Goal: Task Accomplishment & Management: Manage account settings

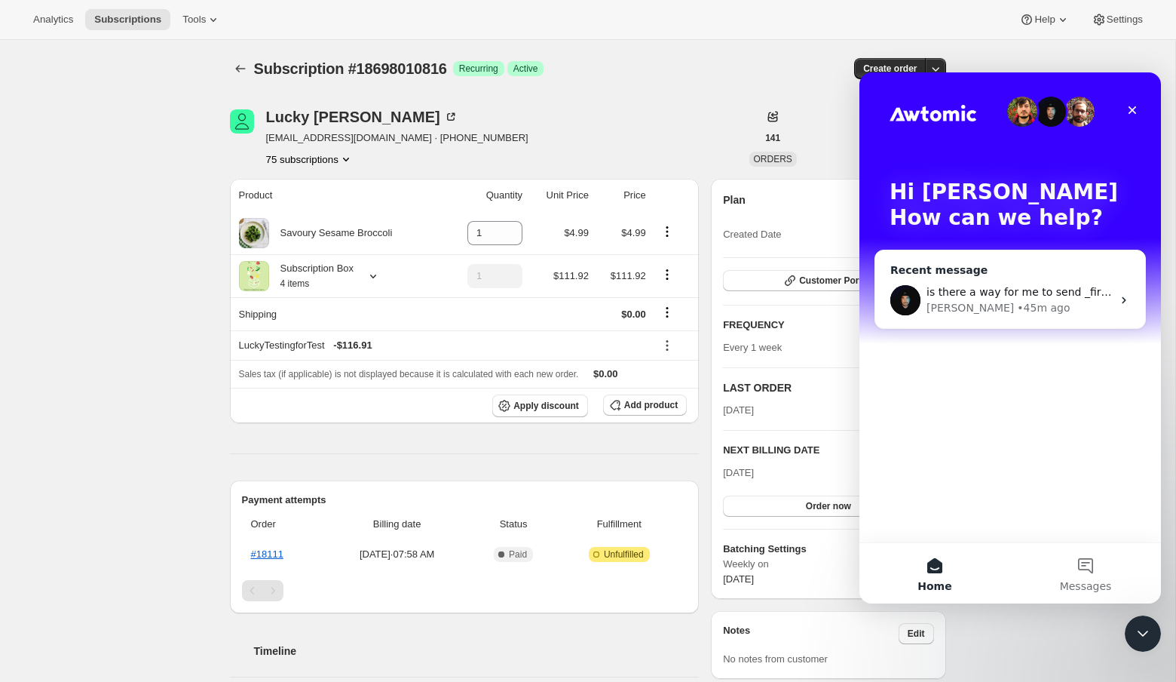
click at [1021, 307] on div "[PERSON_NAME] • 45m ago" at bounding box center [1019, 308] width 185 height 16
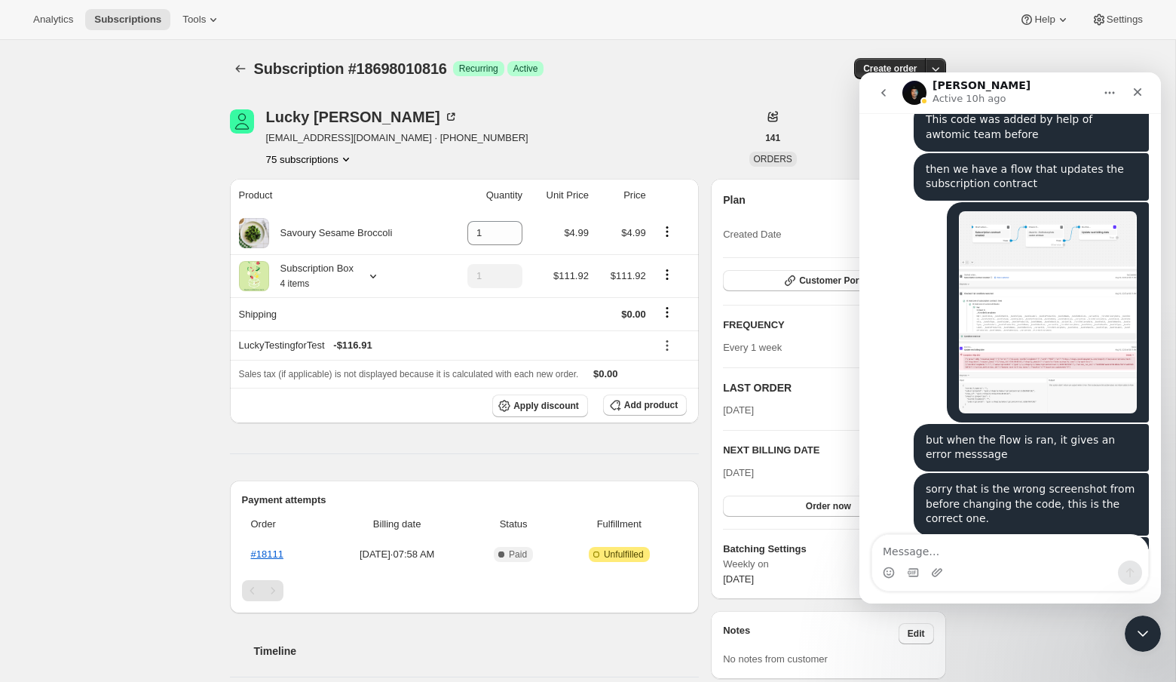
scroll to position [3264, 0]
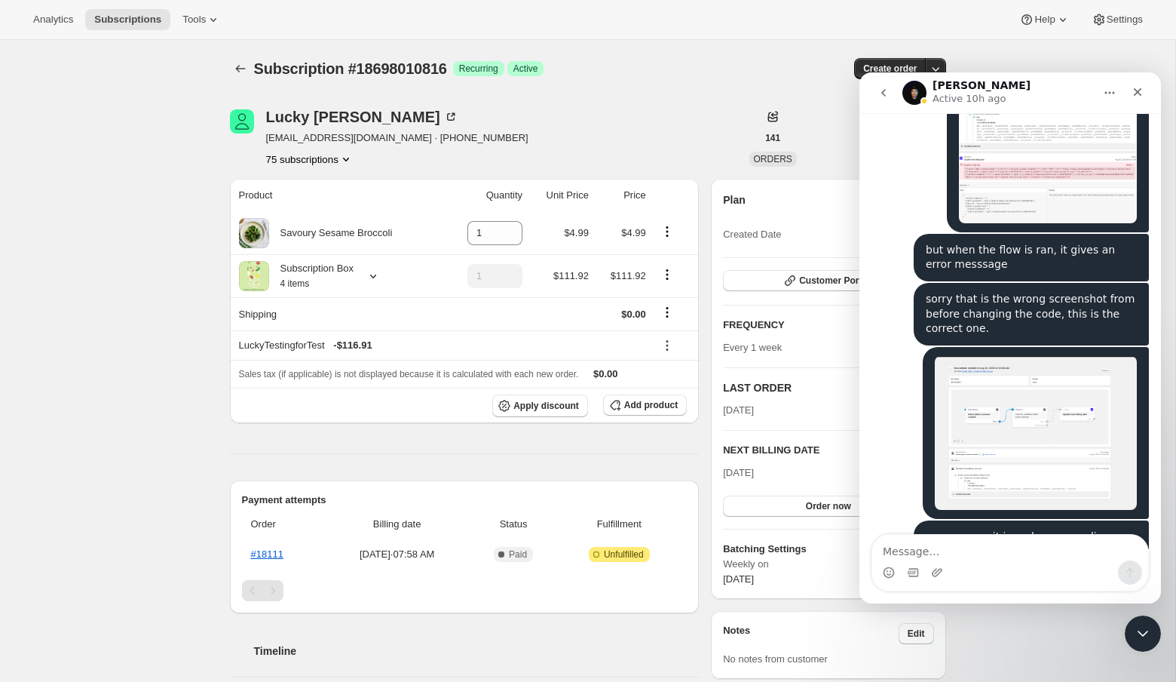
click at [1009, 556] on textarea "Message…" at bounding box center [1010, 548] width 276 height 26
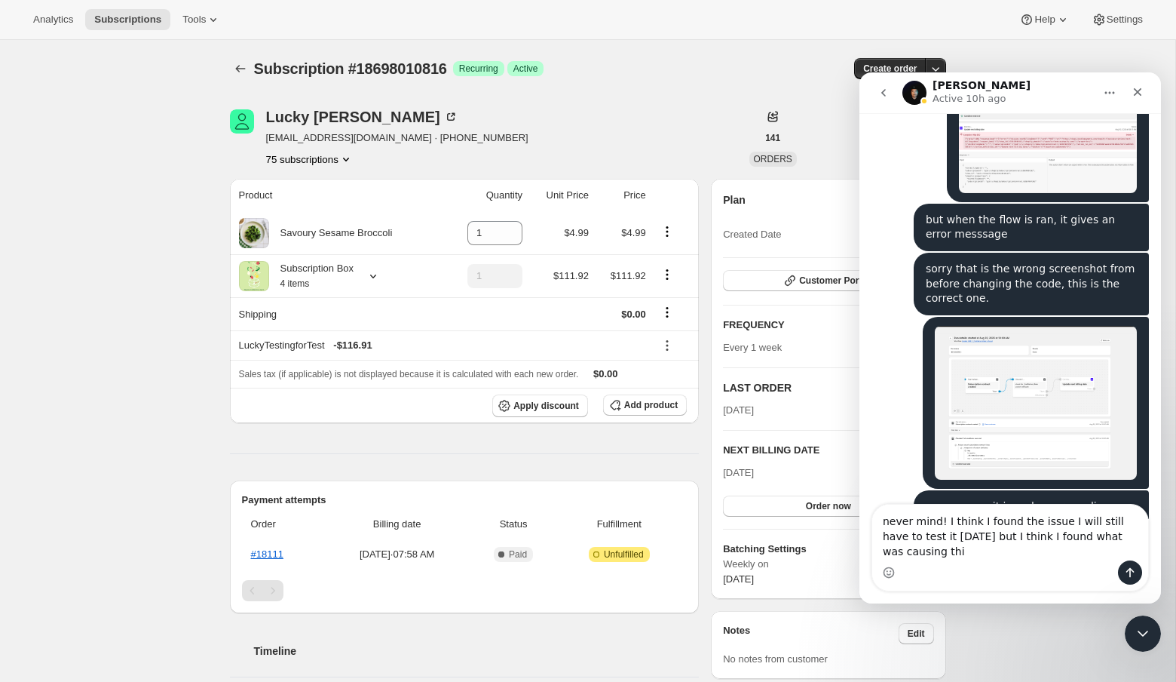
type textarea "never mind! I think I found the issue I will still have to test it [DATE] but I…"
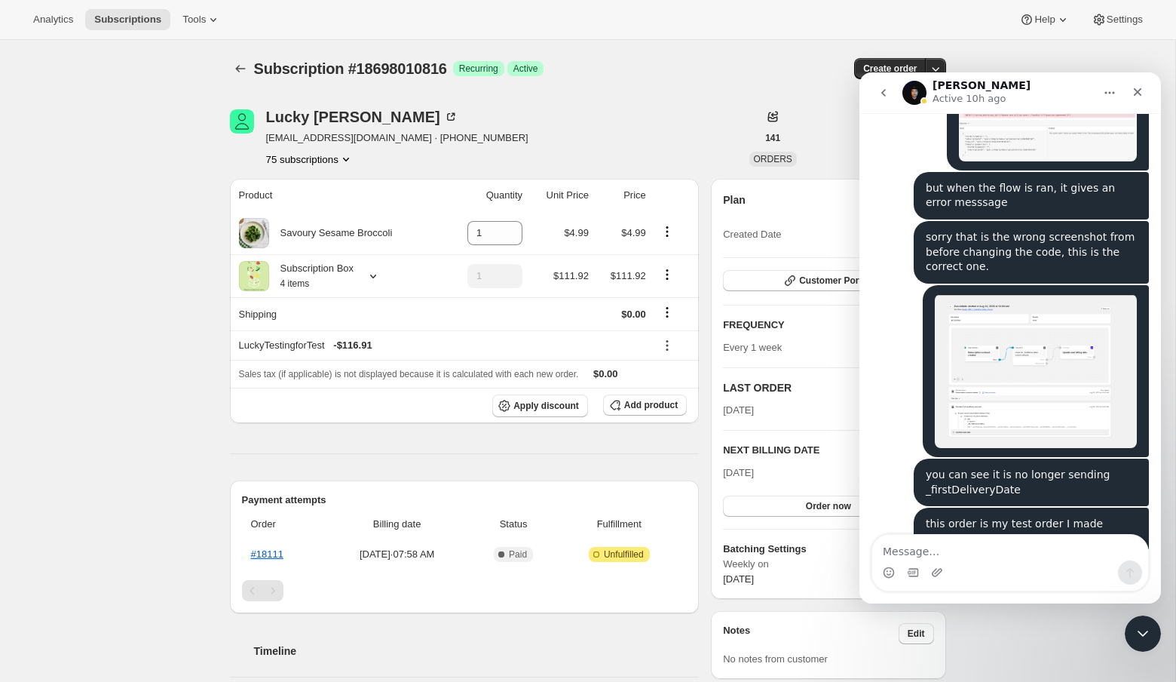
scroll to position [3328, 0]
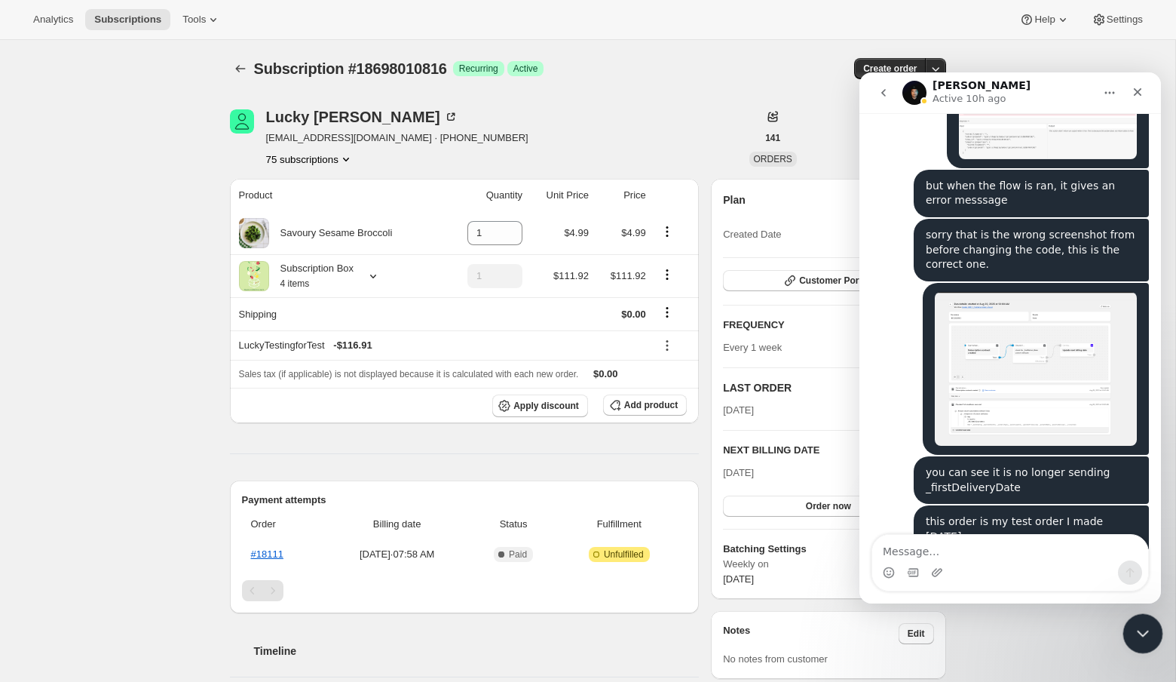
click at [1132, 632] on icon "Close Intercom Messenger" at bounding box center [1141, 631] width 18 height 18
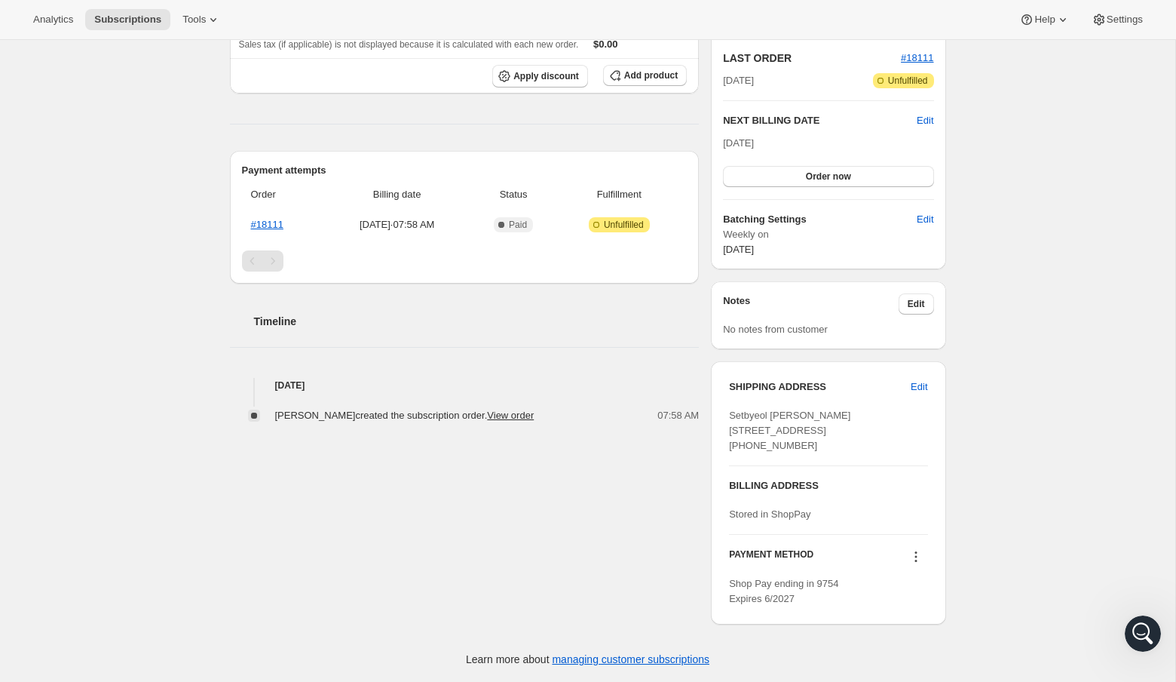
scroll to position [0, 0]
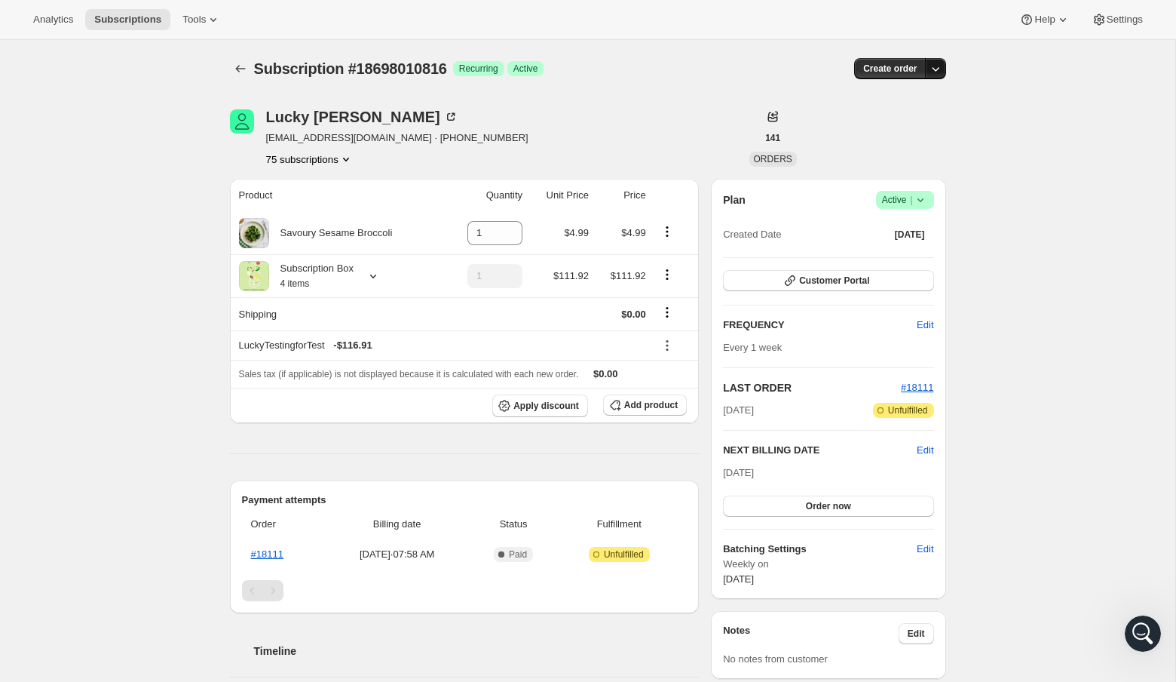
click at [939, 69] on icon "button" at bounding box center [935, 68] width 15 height 15
click at [1041, 205] on div "Subscription #18698010816. This page is ready Subscription #18698010816 Success…" at bounding box center [587, 525] width 1175 height 971
click at [933, 69] on icon "button" at bounding box center [936, 69] width 8 height 5
click at [1036, 321] on div "Subscription #18698010816. This page is ready Subscription #18698010816 Success…" at bounding box center [587, 525] width 1175 height 971
click at [938, 69] on icon "button" at bounding box center [935, 68] width 15 height 15
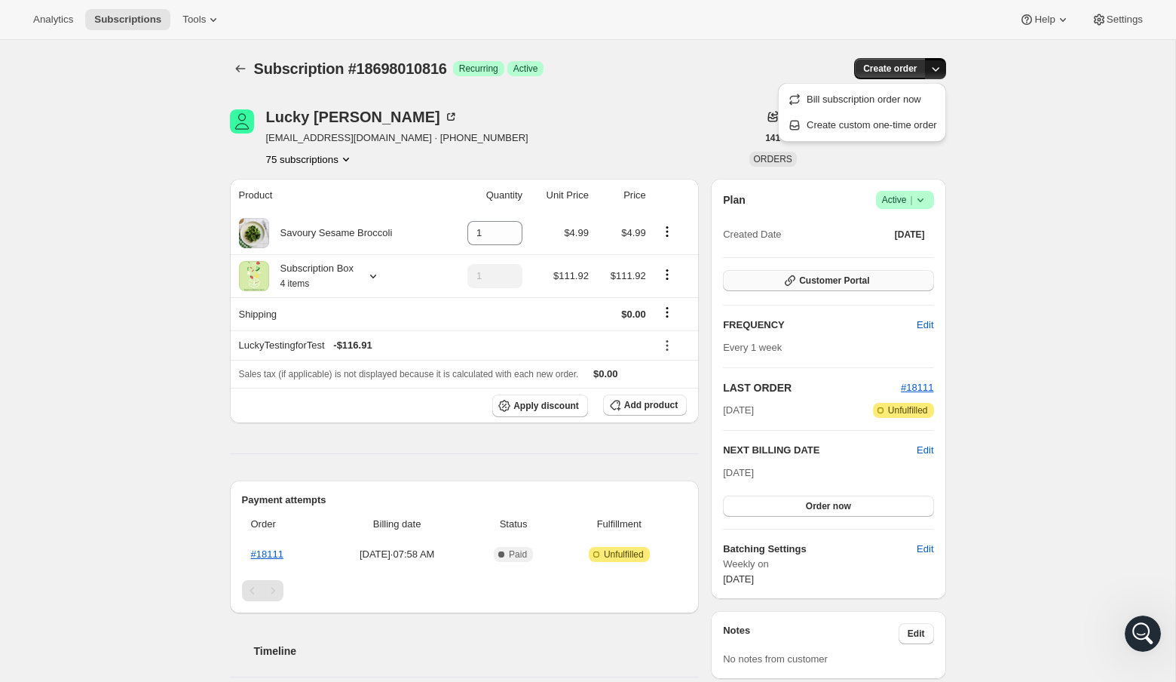
click at [848, 281] on span "Customer Portal" at bounding box center [834, 280] width 70 height 12
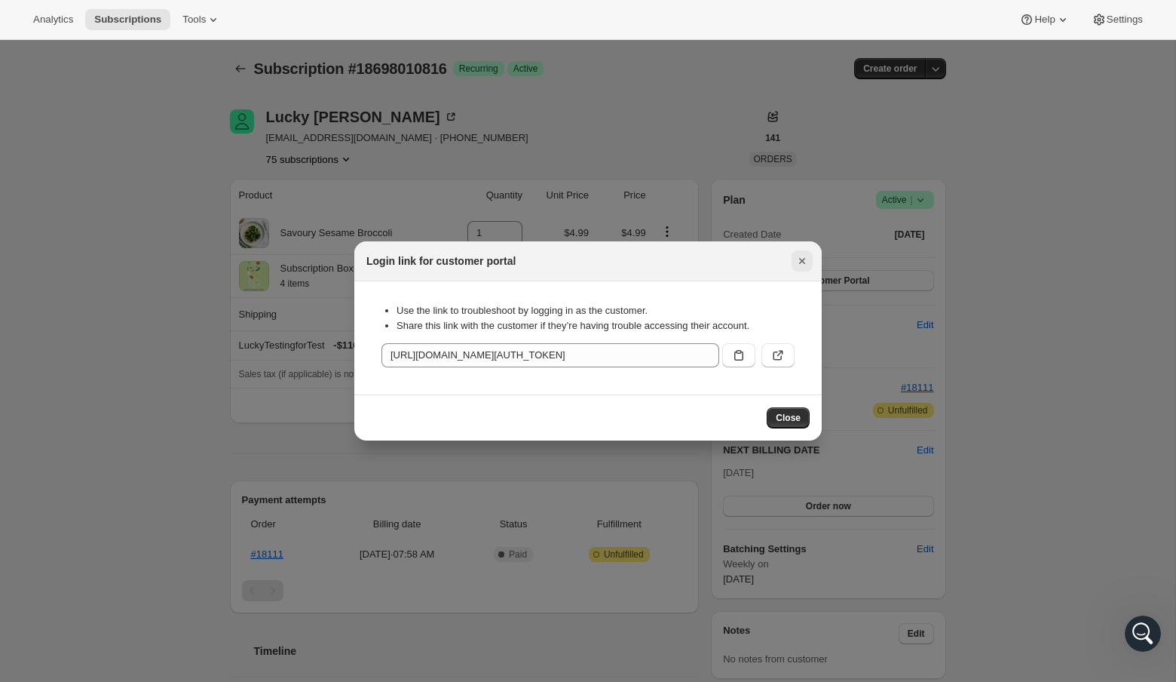
click at [801, 259] on icon "Close" at bounding box center [802, 260] width 15 height 15
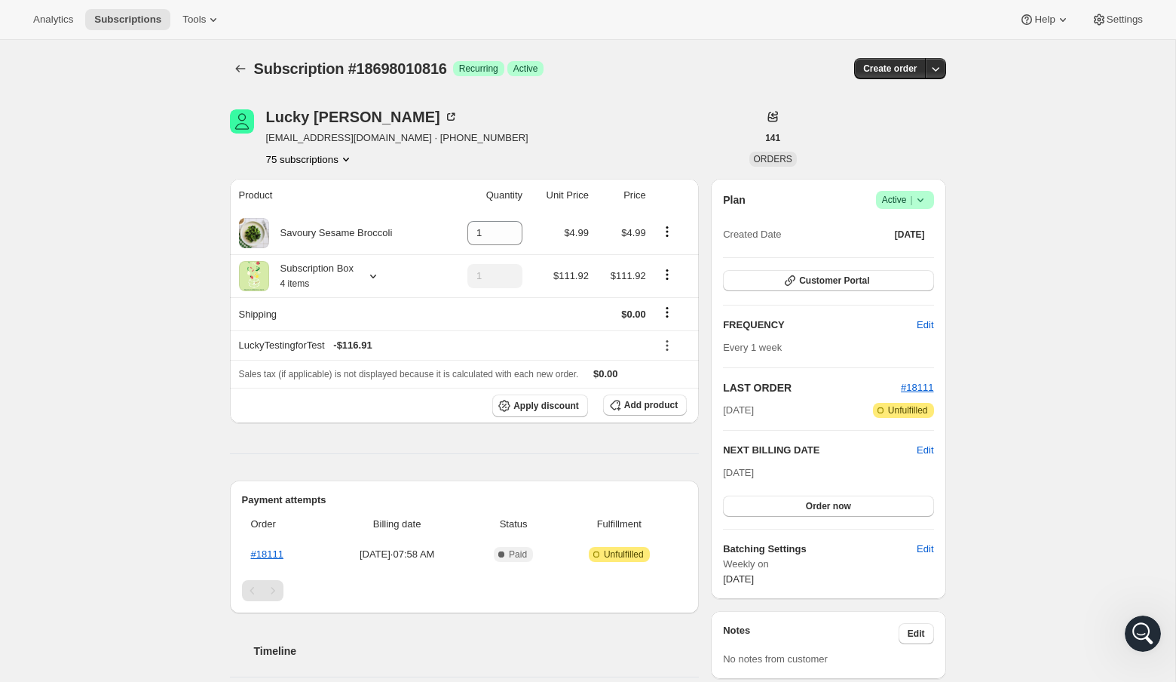
click at [923, 198] on icon at bounding box center [920, 199] width 15 height 15
click at [911, 251] on span "Cancel subscription" at bounding box center [900, 254] width 85 height 11
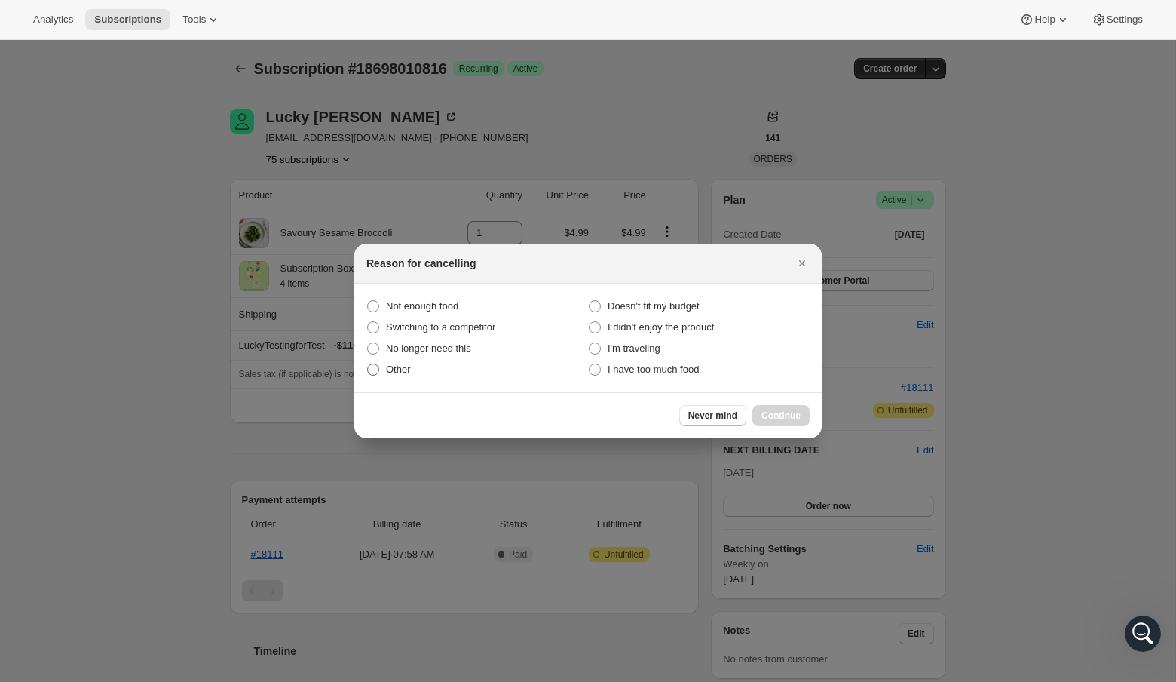
click at [383, 372] on label "Other" at bounding box center [477, 369] width 222 height 21
click at [368, 364] on input "Other" at bounding box center [367, 363] width 1 height 1
radio input "true"
click at [789, 418] on span "Continue" at bounding box center [780, 415] width 39 height 12
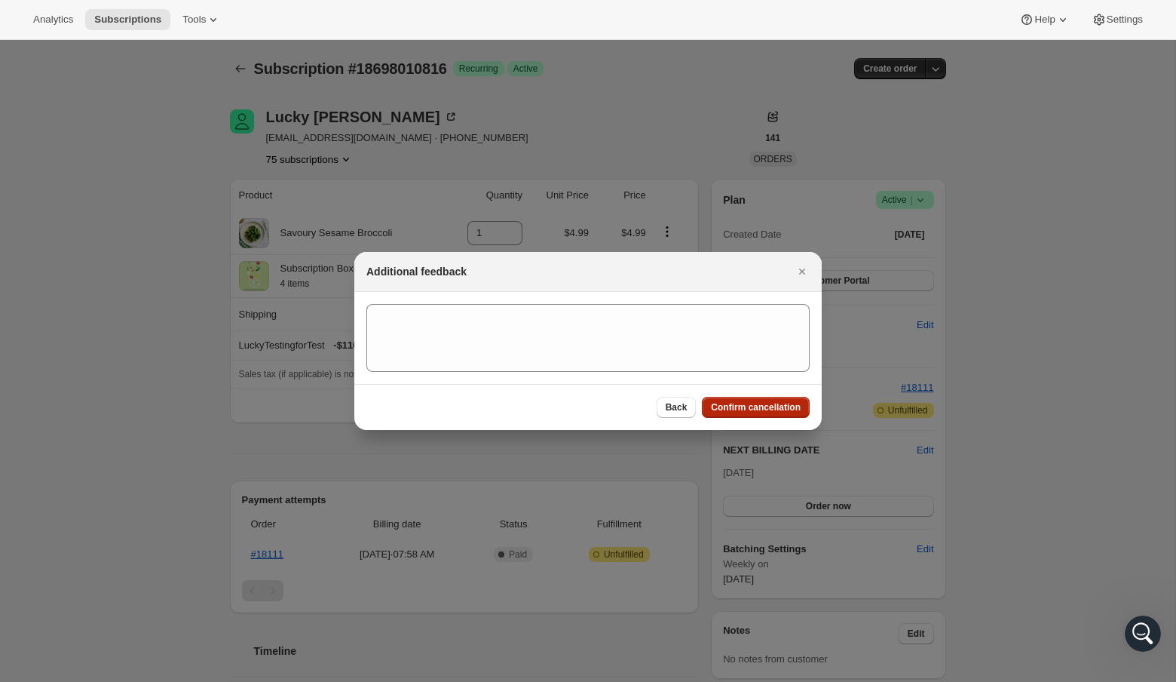
click at [784, 409] on span "Confirm cancellation" at bounding box center [756, 407] width 90 height 12
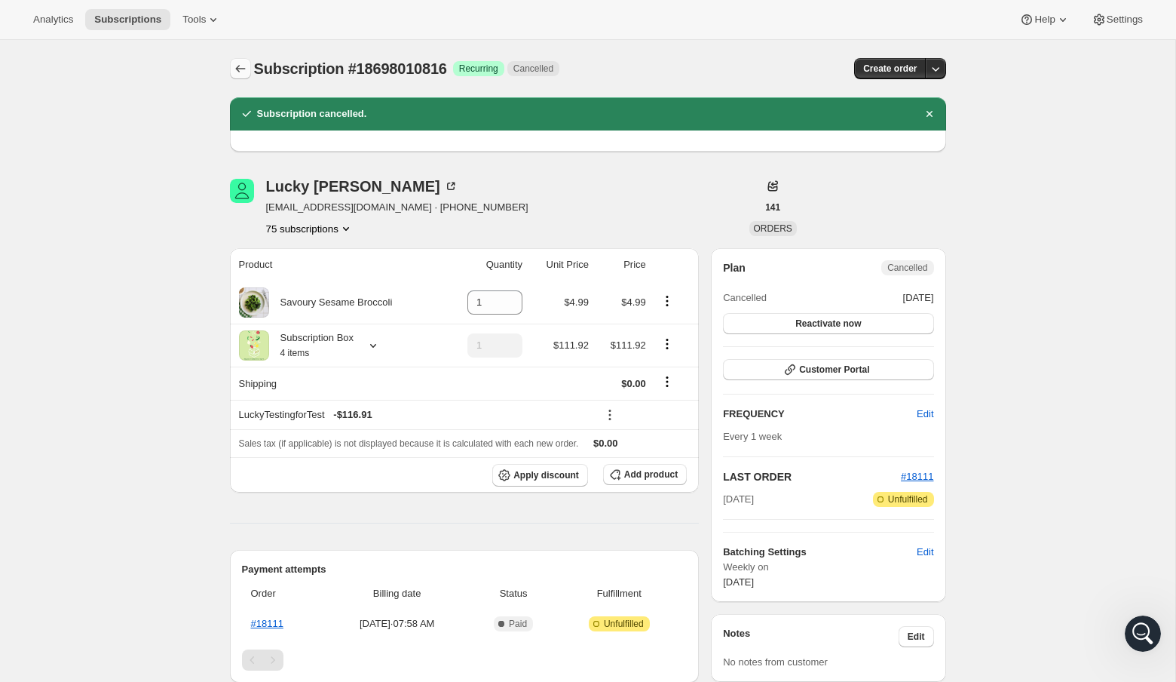
click at [235, 63] on icon "Subscriptions" at bounding box center [240, 68] width 15 height 15
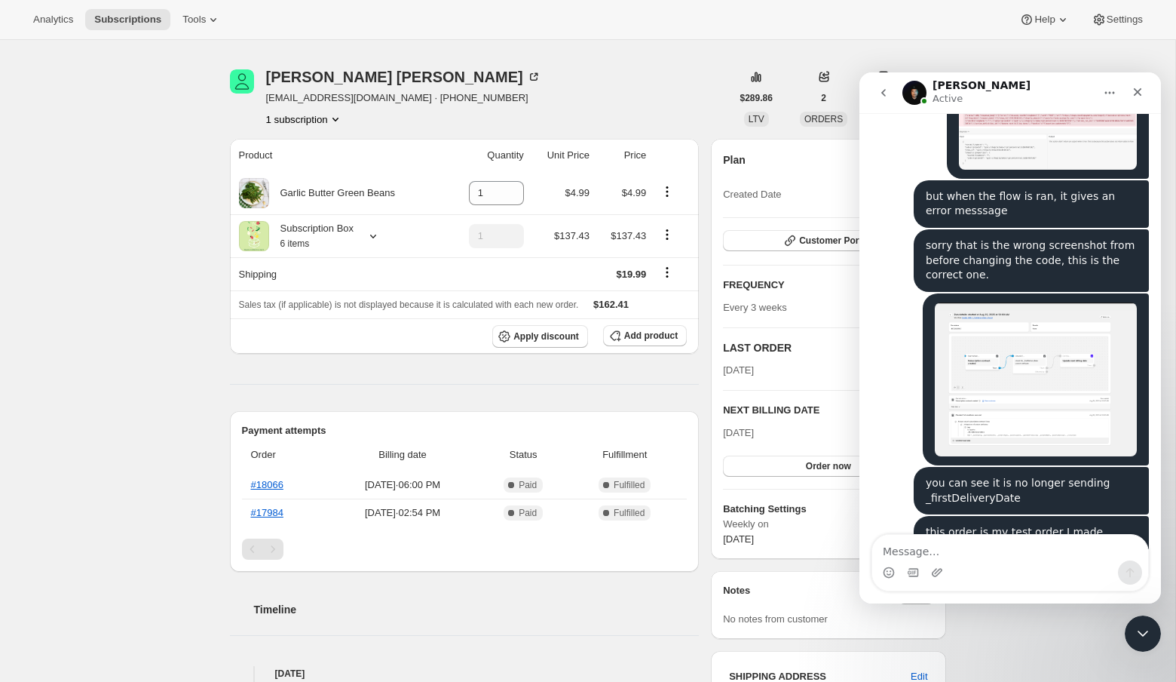
scroll to position [3328, 0]
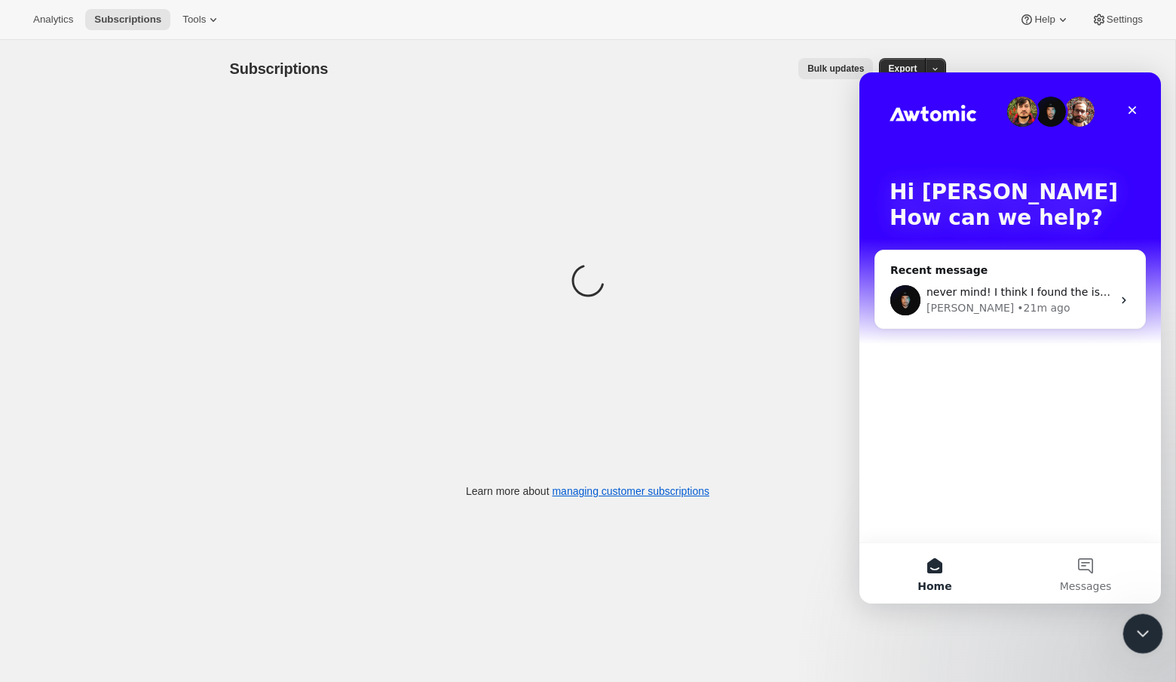
click at [1138, 613] on div "Close Intercom Messenger" at bounding box center [1141, 631] width 36 height 36
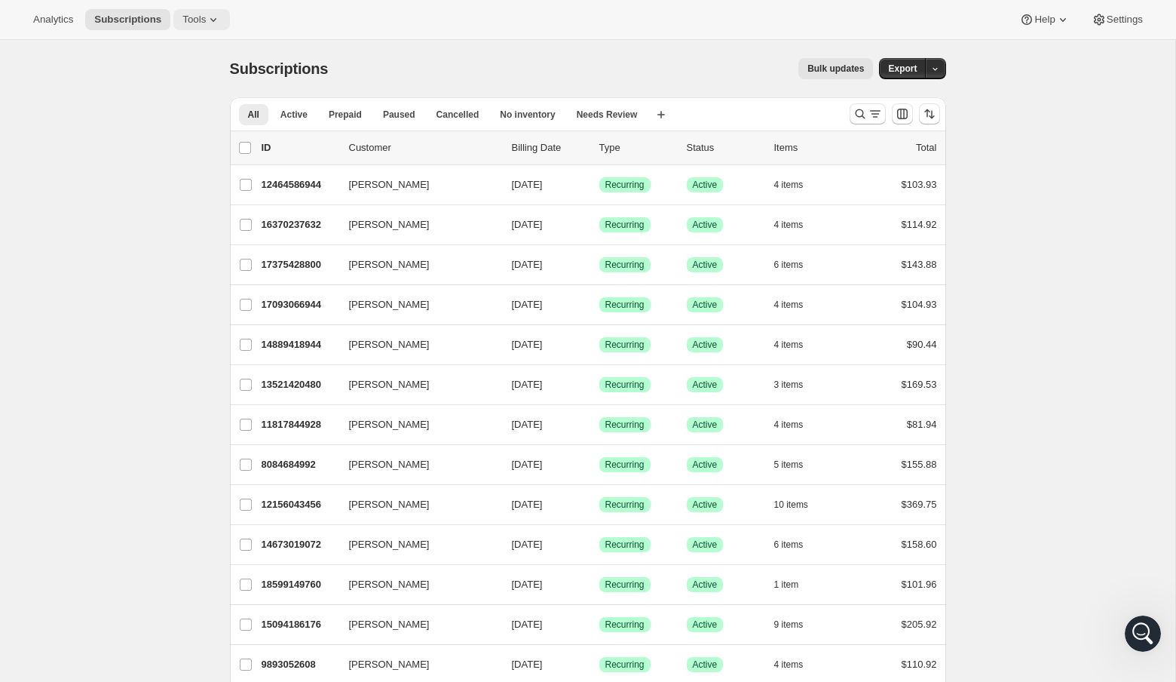
click at [205, 10] on button "Tools" at bounding box center [201, 19] width 57 height 21
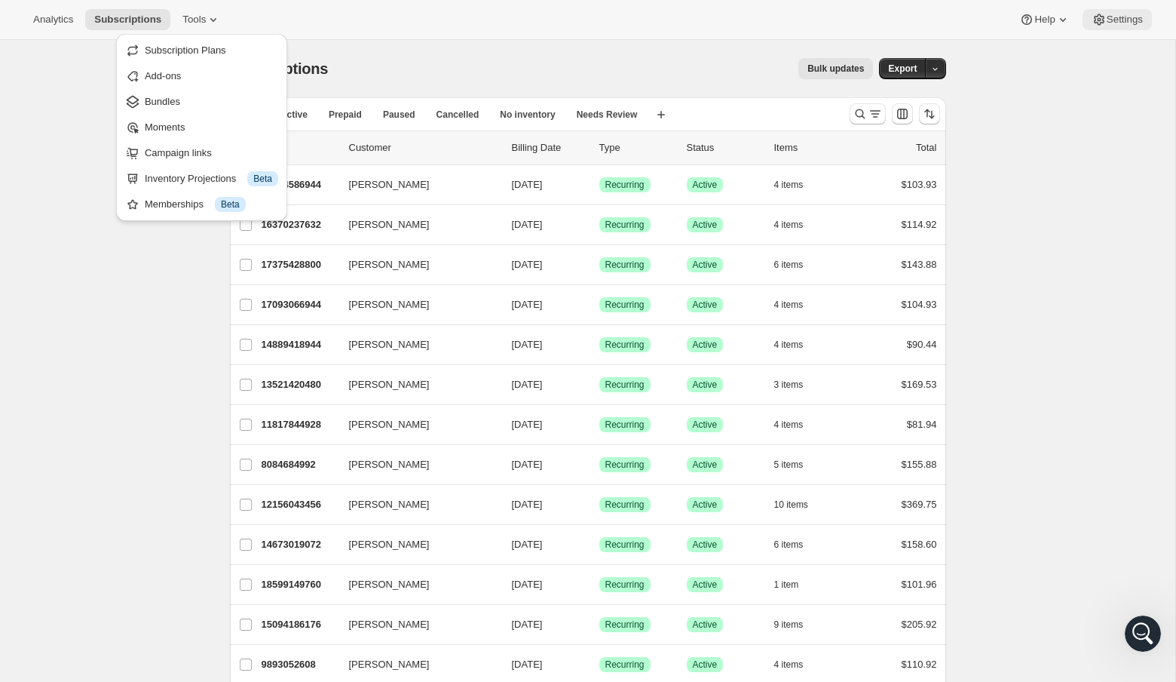
click at [1113, 18] on span "Settings" at bounding box center [1125, 20] width 36 height 12
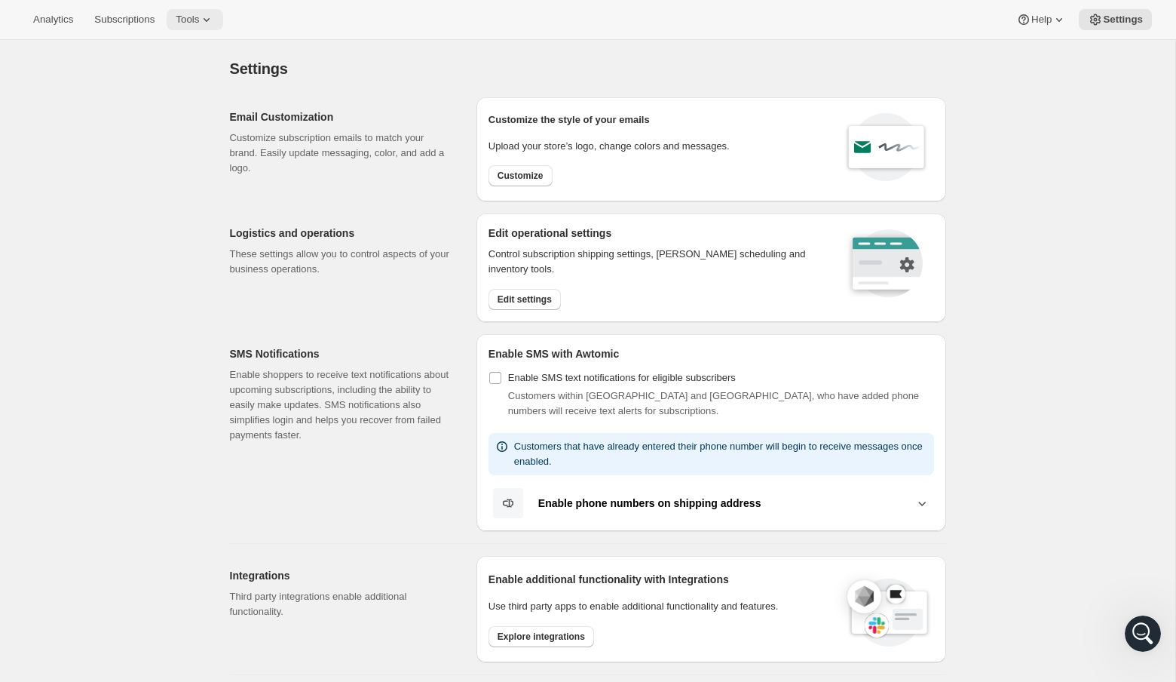
click at [205, 11] on button "Tools" at bounding box center [195, 19] width 57 height 21
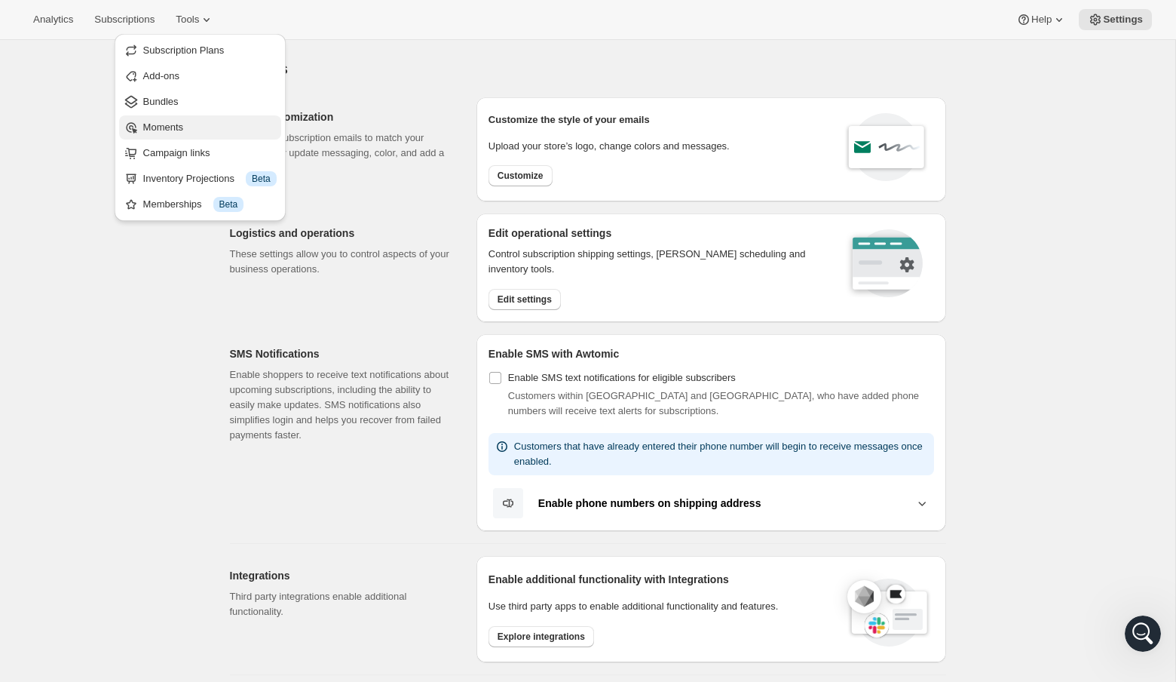
click at [172, 133] on span "Moments" at bounding box center [209, 127] width 133 height 15
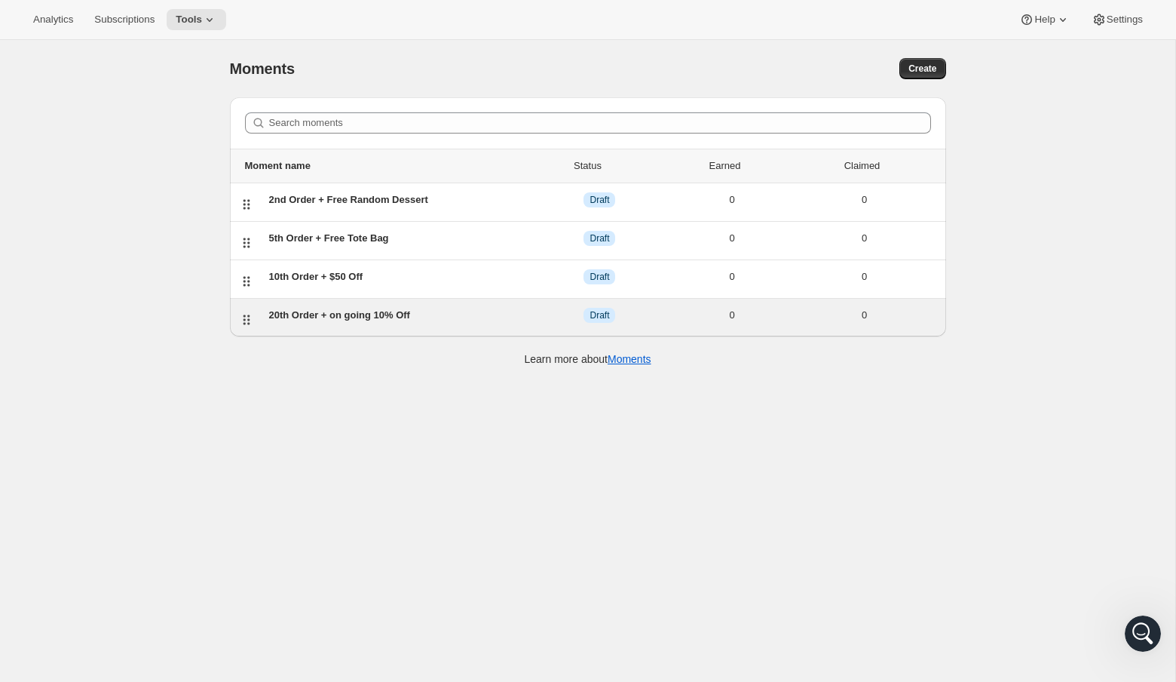
click at [331, 313] on div "20th Order + on going 10% Off" at bounding box center [401, 315] width 265 height 15
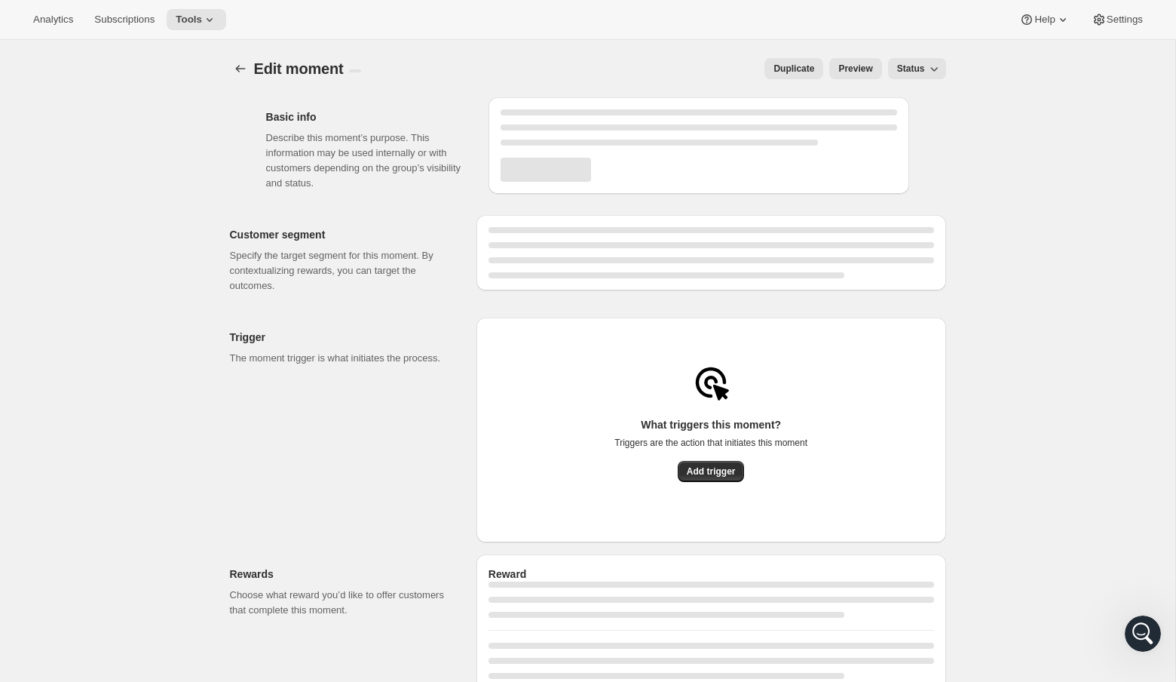
select select "INDEFINETELY"
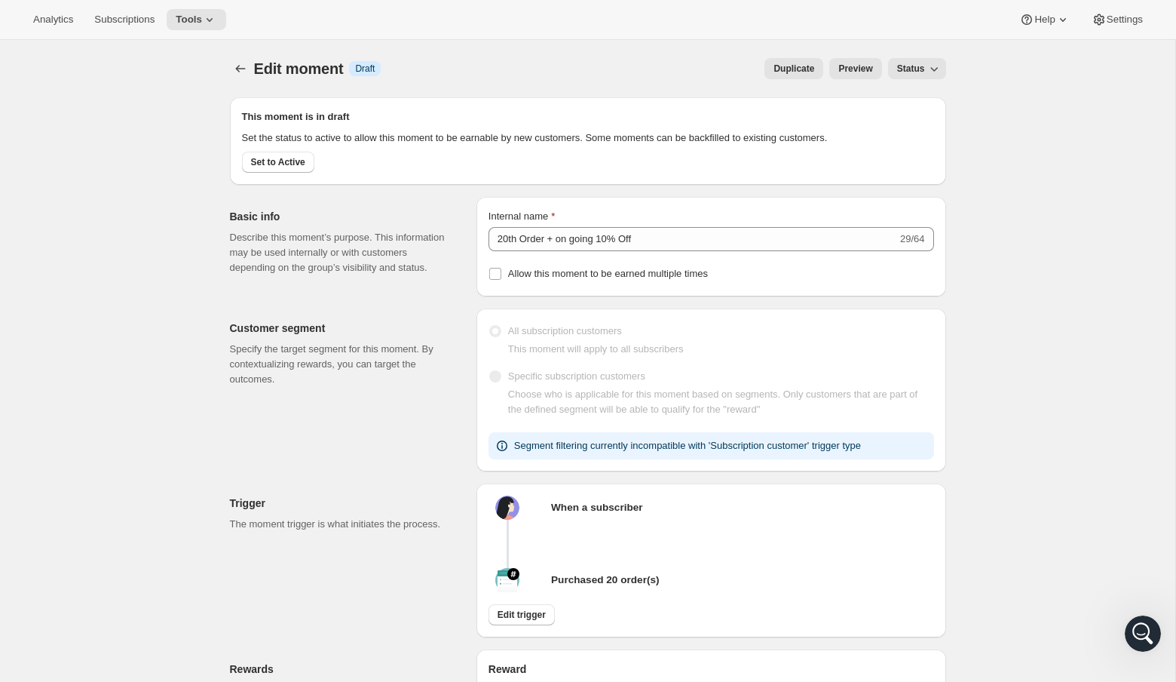
click at [852, 72] on span "Preview" at bounding box center [855, 69] width 34 height 12
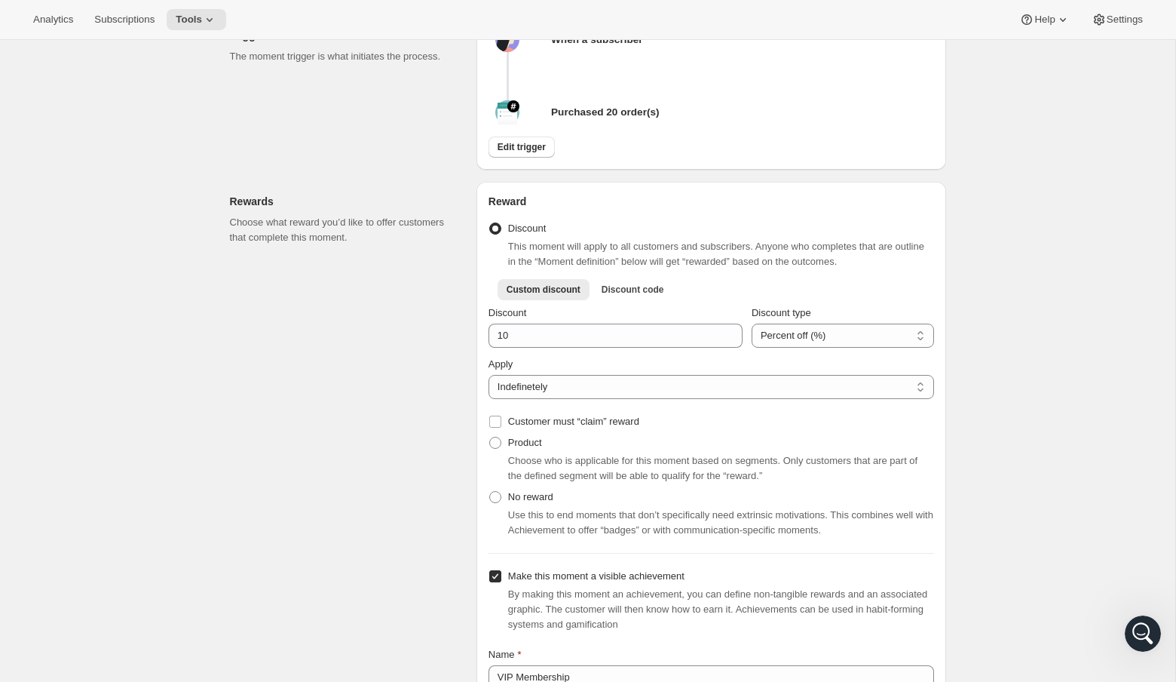
scroll to position [691, 0]
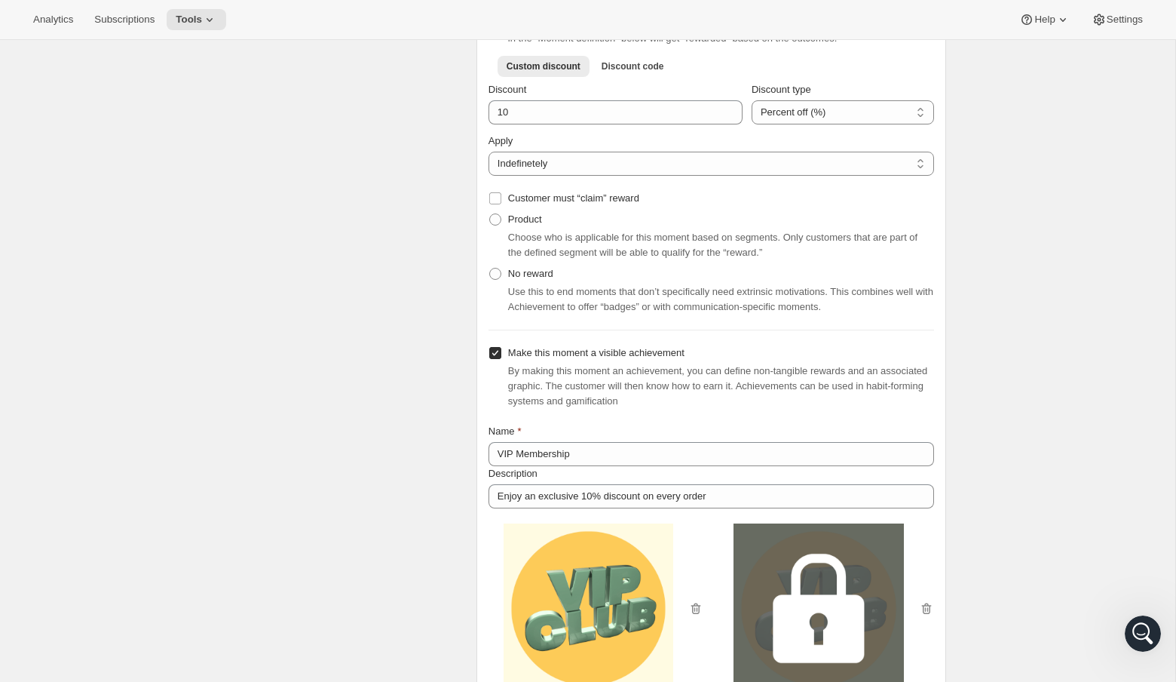
click at [498, 360] on span at bounding box center [496, 353] width 14 height 14
click at [498, 359] on input "Make this moment a visible achievement" at bounding box center [495, 353] width 12 height 12
checkbox input "false"
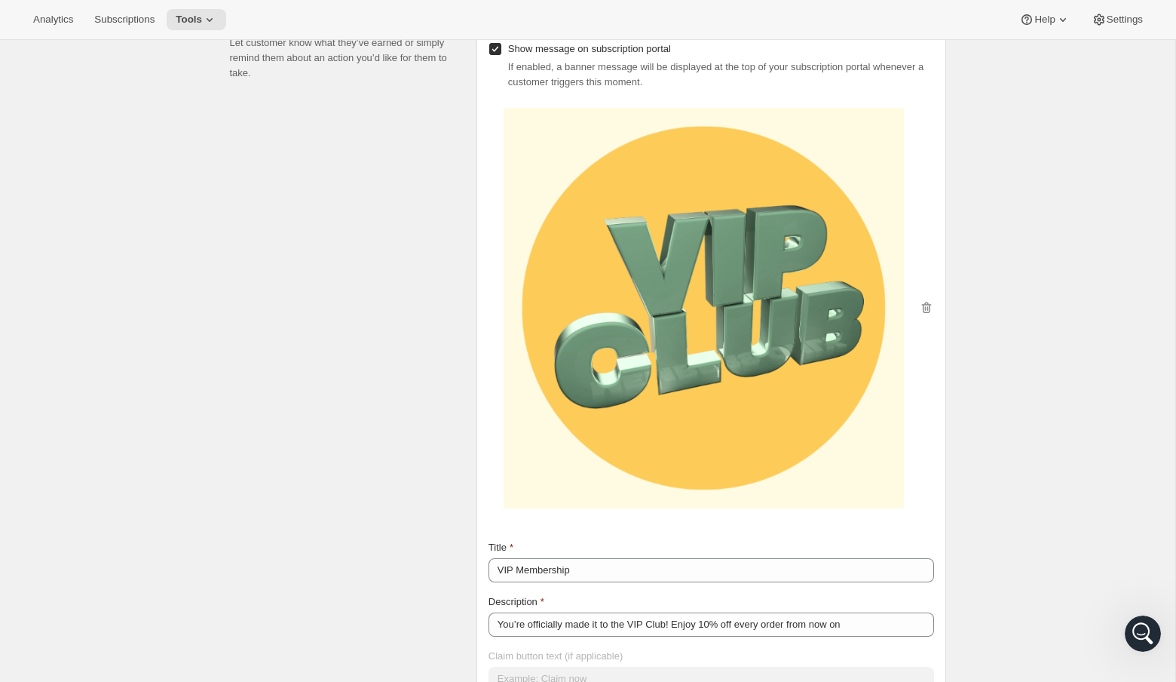
scroll to position [1110, 0]
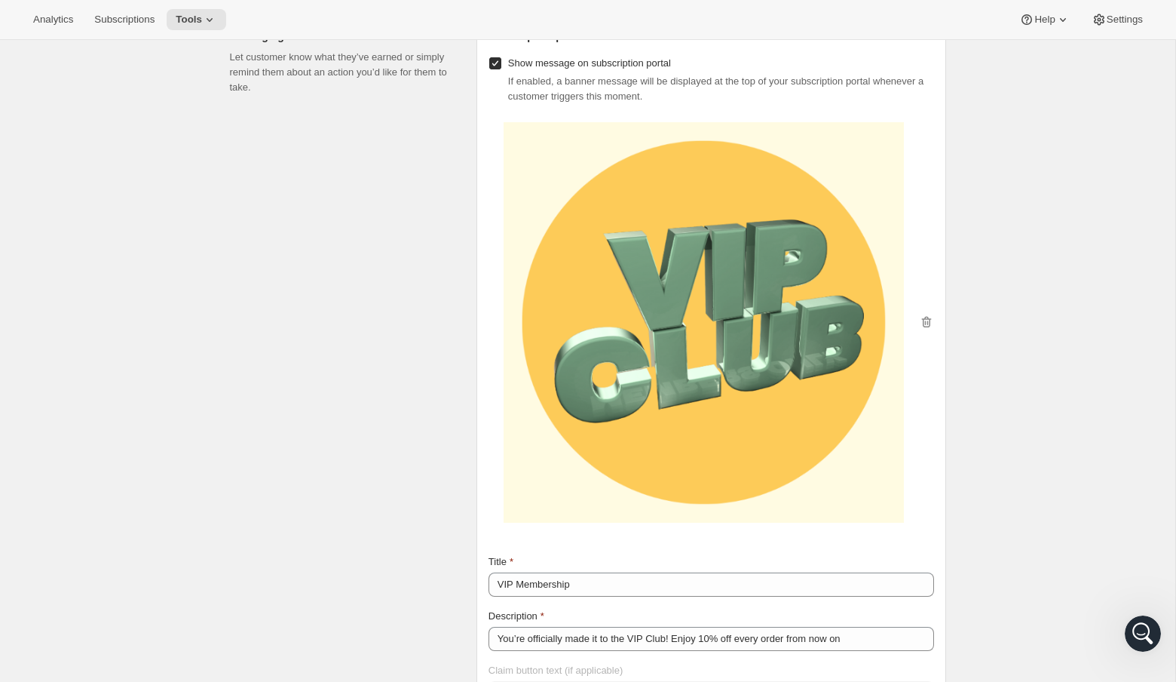
click at [495, 69] on input "Show message on subscription portal" at bounding box center [495, 63] width 12 height 12
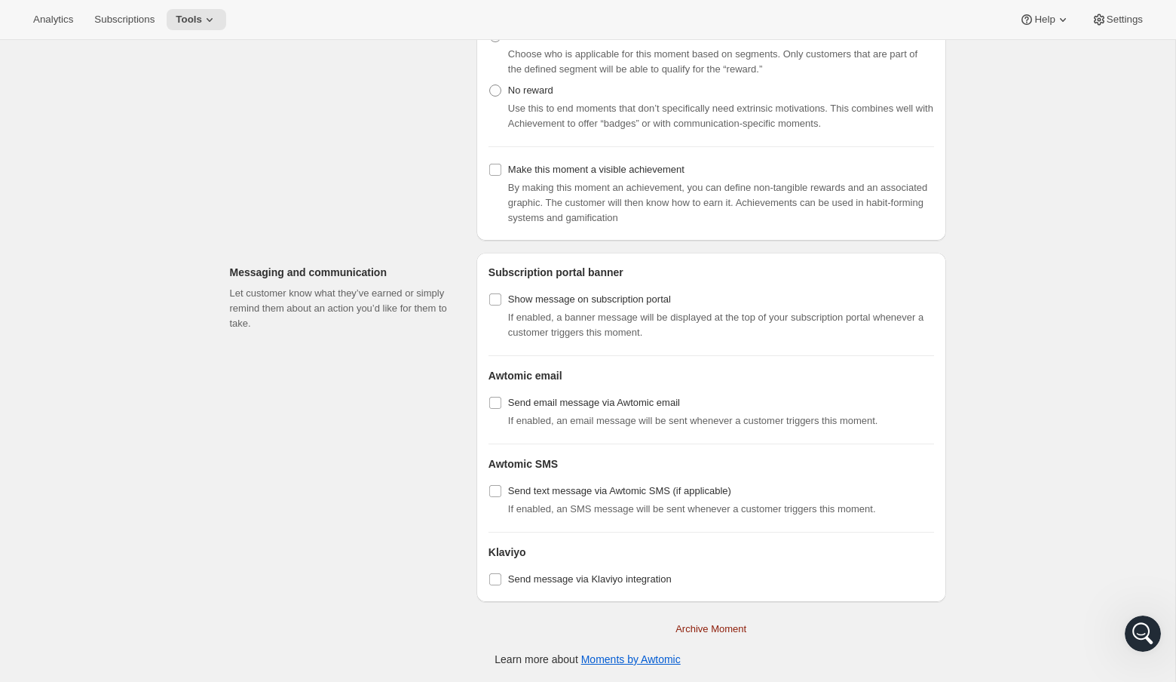
scroll to position [893, 0]
click at [494, 302] on input "Show message on subscription portal" at bounding box center [495, 299] width 12 height 12
checkbox input "true"
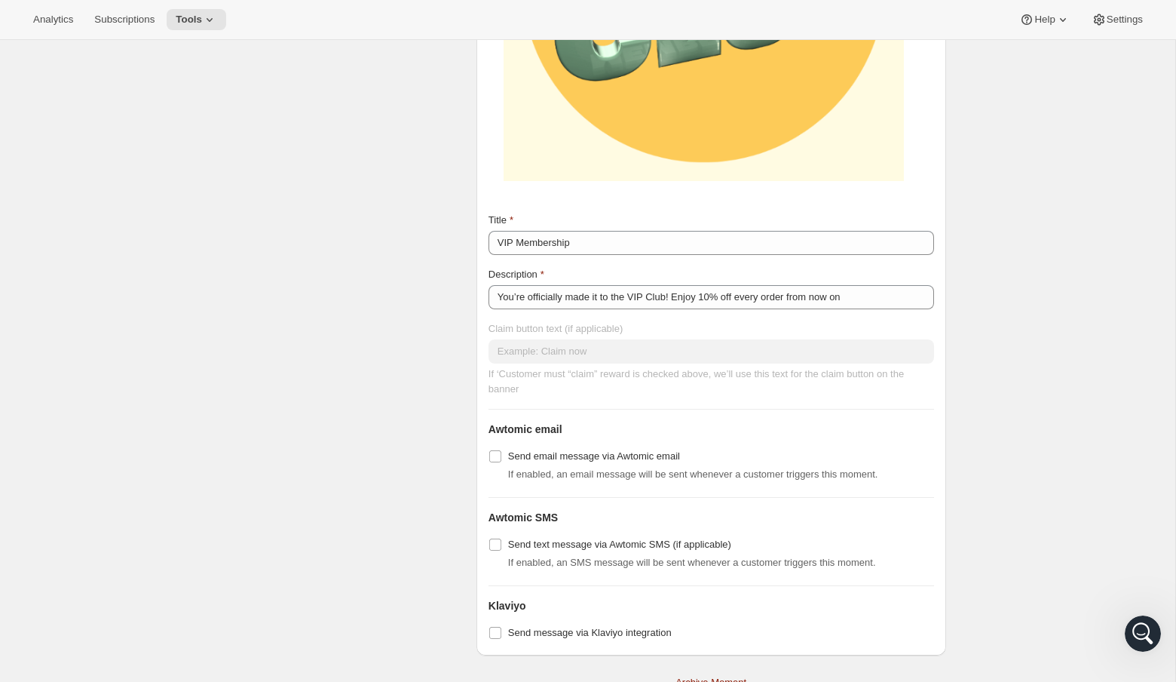
scroll to position [1523, 0]
